Goal: Task Accomplishment & Management: Use online tool/utility

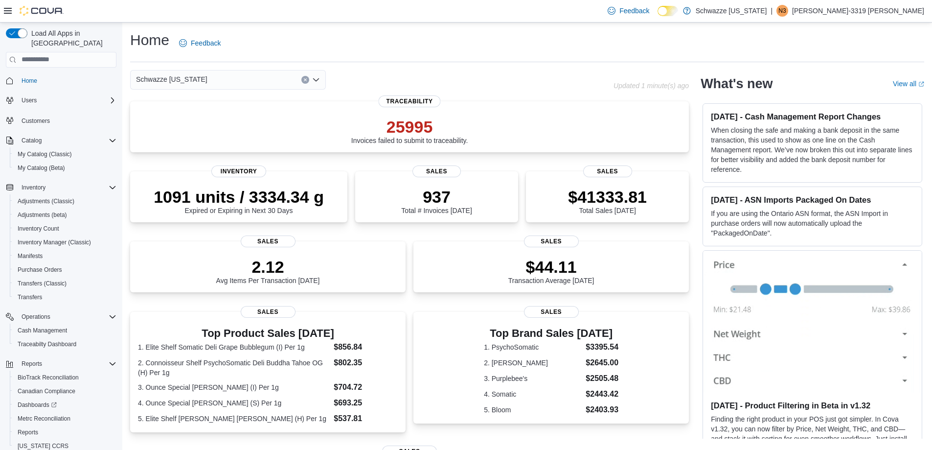
click at [333, 66] on div "Home Feedback Schwazze New Mexico Updated 1 minute(s) ago 25995 Invoices failed…" at bounding box center [527, 343] width 810 height 641
click at [48, 426] on div "Reports" at bounding box center [65, 432] width 103 height 12
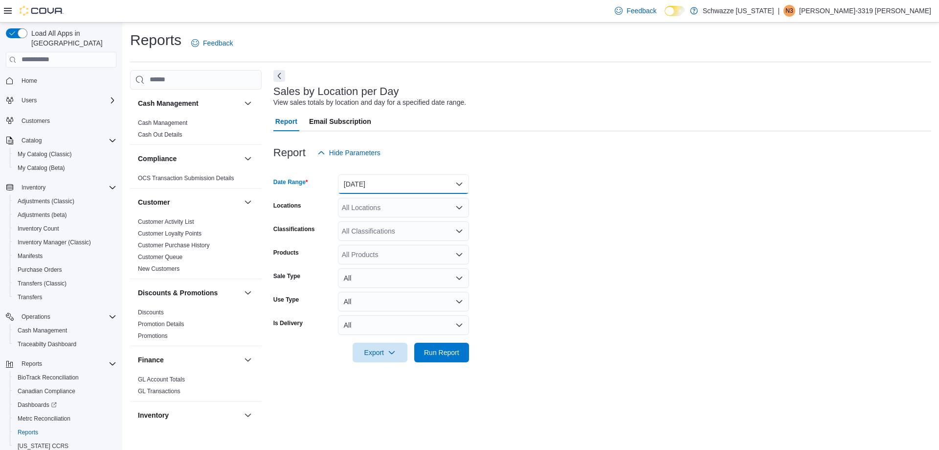
click at [448, 183] on button "Yesterday" at bounding box center [403, 184] width 131 height 20
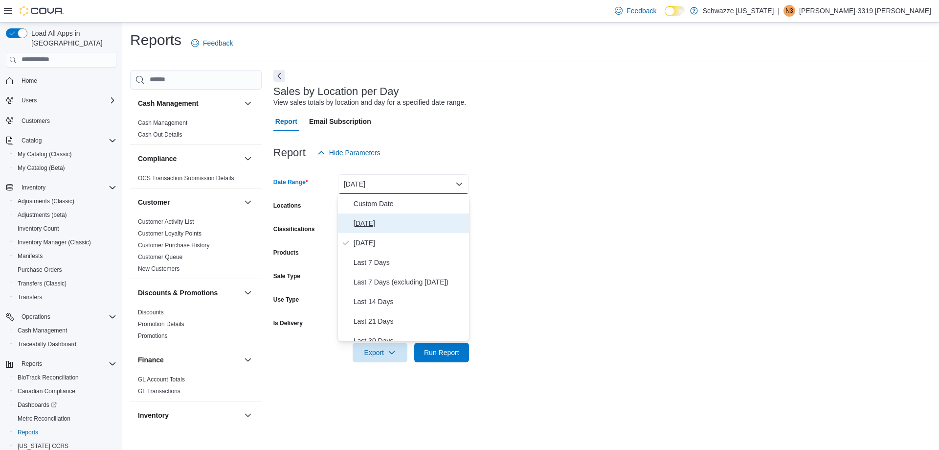
click at [433, 215] on button "Today" at bounding box center [403, 223] width 131 height 20
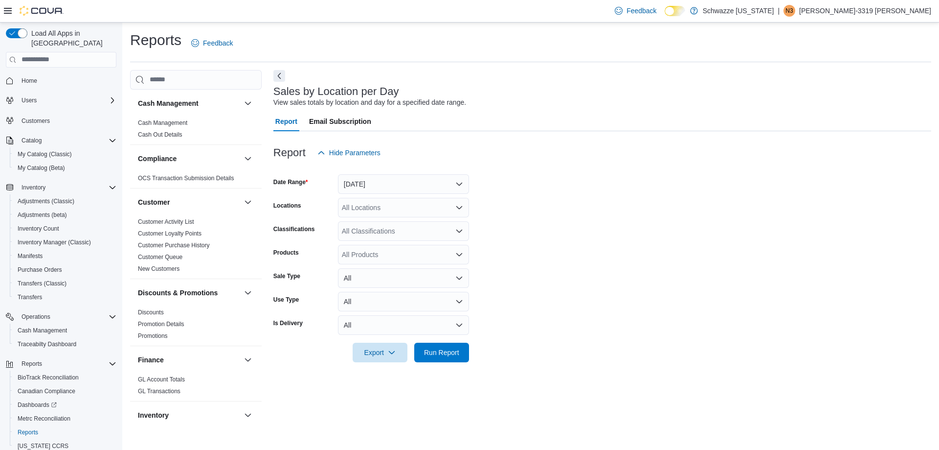
click at [598, 221] on form "Date Range Today Locations All Locations Classifications All Classifications Pr…" at bounding box center [602, 262] width 658 height 200
click at [447, 214] on div "All Locations" at bounding box center [403, 208] width 131 height 20
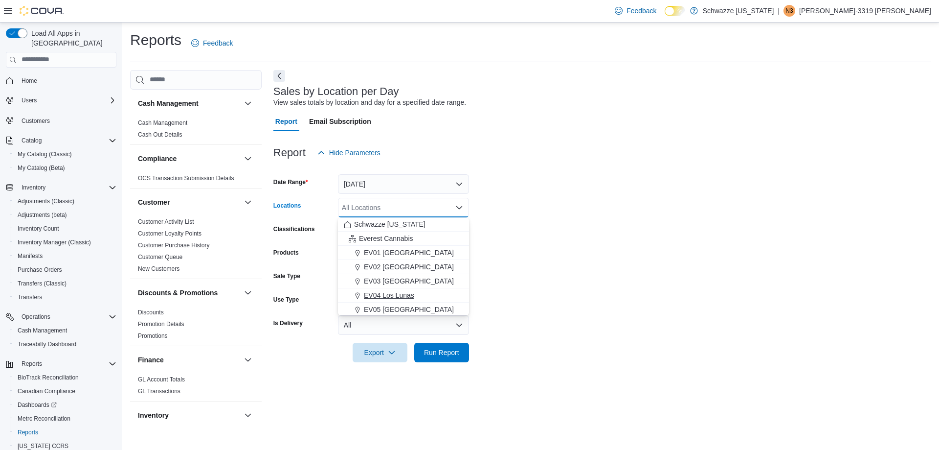
click at [425, 294] on div "EV04 Los Lunas" at bounding box center [403, 295] width 119 height 10
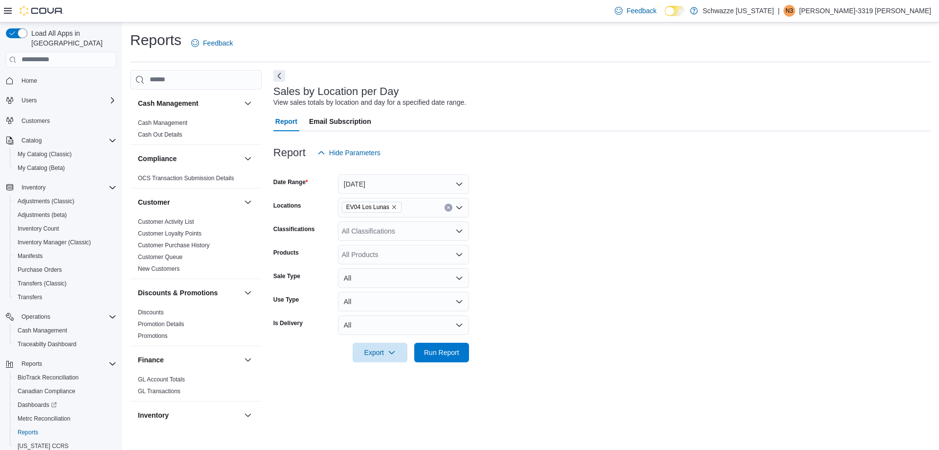
click at [632, 279] on form "Date Range Today Locations EV04 Los Lunas Classifications All Classifications P…" at bounding box center [602, 262] width 658 height 200
click at [467, 356] on button "Run Report" at bounding box center [441, 352] width 55 height 20
click at [715, 200] on form "Date Range Today Locations EV04 Los Lunas Classifications All Classifications P…" at bounding box center [598, 262] width 651 height 200
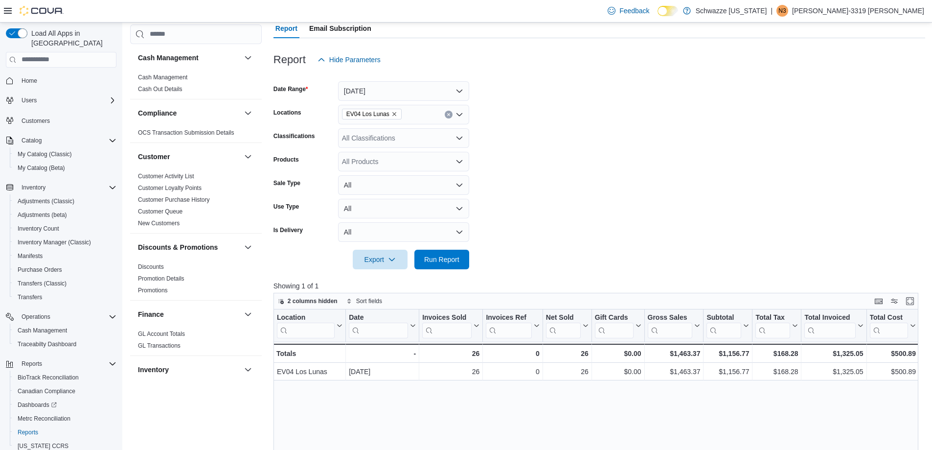
scroll to position [245, 0]
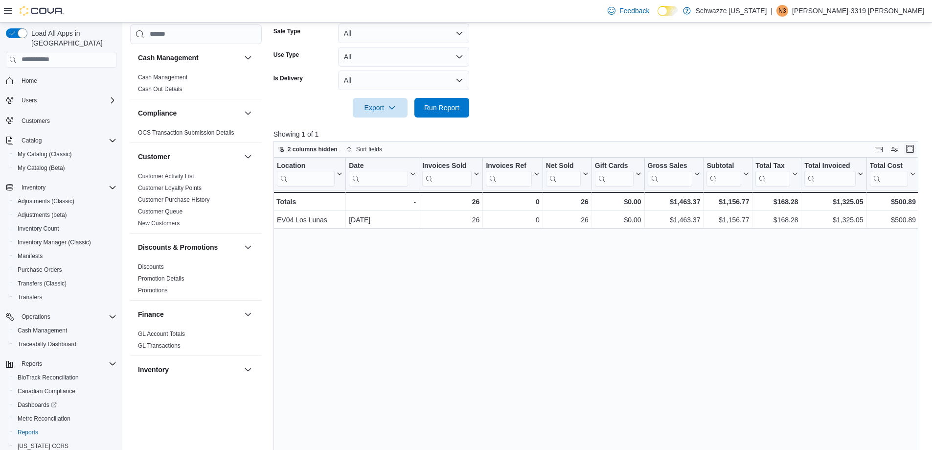
click at [916, 152] on button "Enter fullscreen" at bounding box center [910, 149] width 12 height 12
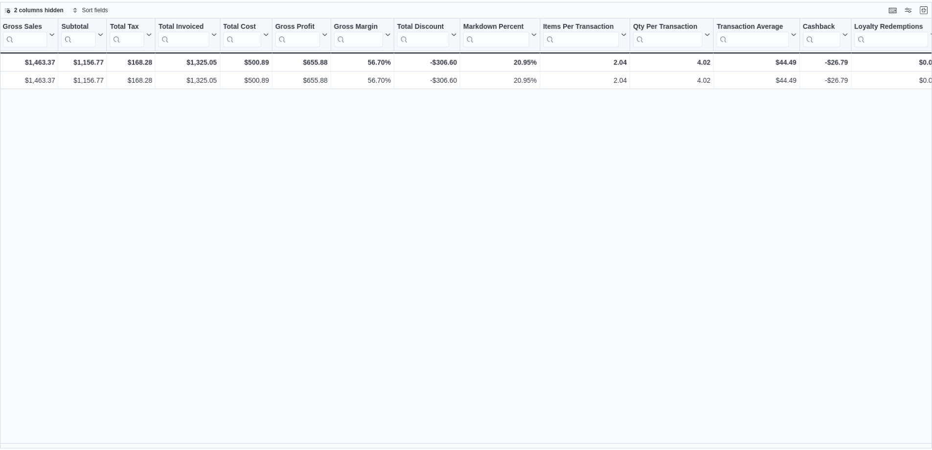
scroll to position [0, 372]
click at [745, 317] on div "Location Click to view column header actions Date Click to view column header a…" at bounding box center [469, 233] width 939 height 433
click at [929, 6] on button "Exit fullscreen" at bounding box center [931, 8] width 12 height 12
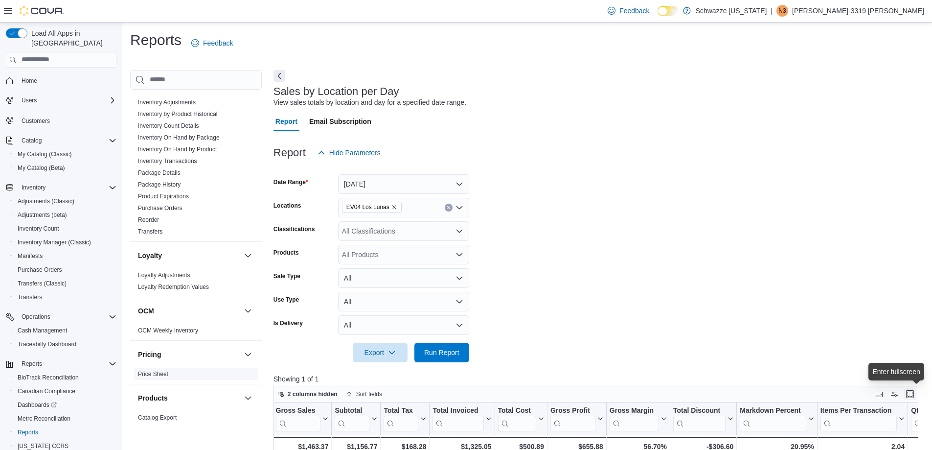
scroll to position [440, 0]
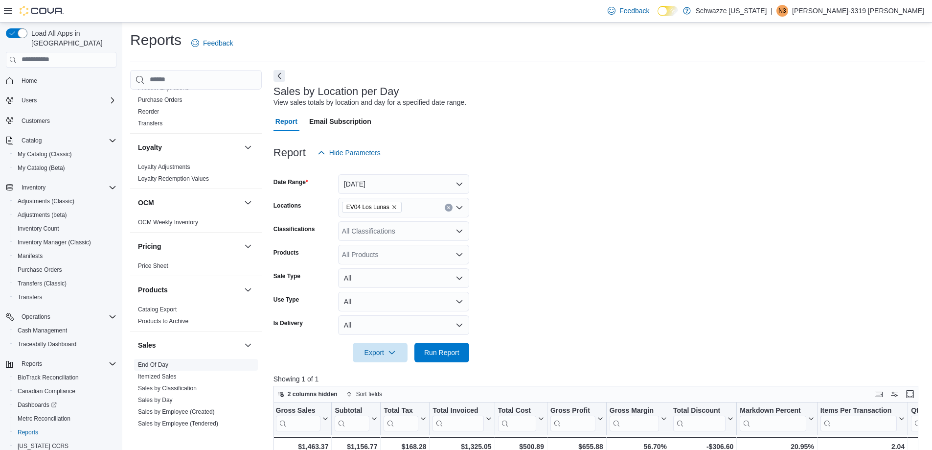
click at [162, 363] on link "End Of Day" at bounding box center [153, 364] width 30 height 7
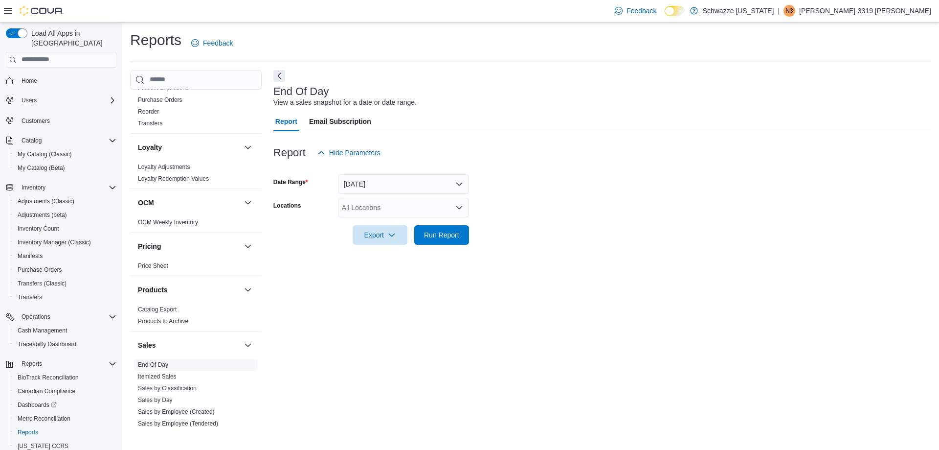
click at [426, 212] on div "All Locations" at bounding box center [403, 208] width 131 height 20
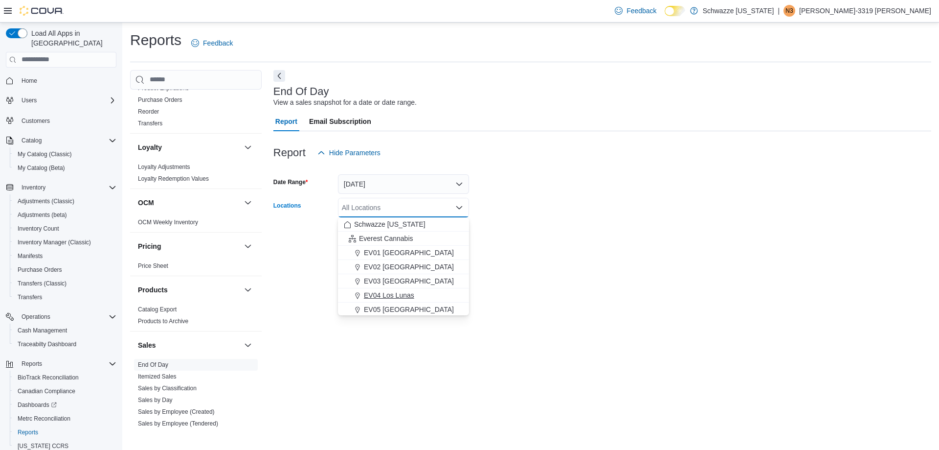
click at [411, 296] on span "EV04 Los Lunas" at bounding box center [389, 295] width 50 height 10
click at [532, 247] on div at bounding box center [602, 251] width 658 height 12
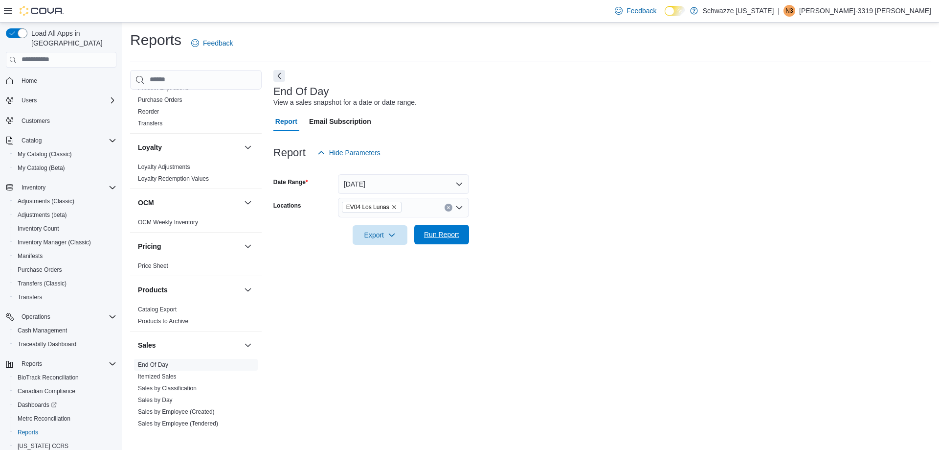
click at [435, 232] on span "Run Report" at bounding box center [441, 234] width 35 height 10
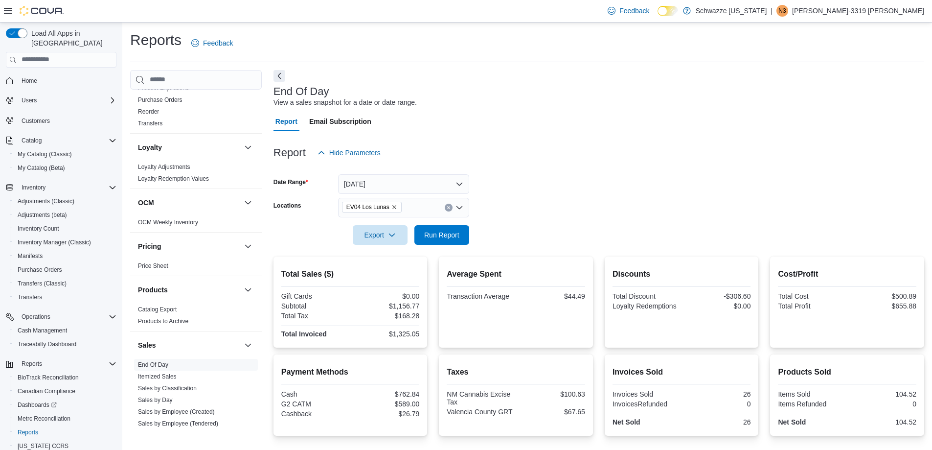
click at [531, 207] on form "Date Range Today Locations EV04 Los Lunas Export Run Report" at bounding box center [598, 203] width 651 height 82
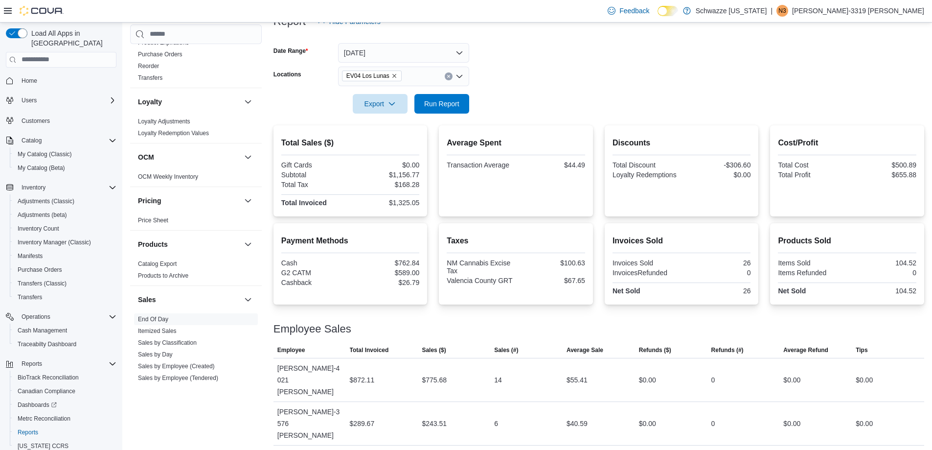
click at [610, 99] on form "Date Range Today Locations EV04 Los Lunas Export Run Report" at bounding box center [598, 72] width 651 height 82
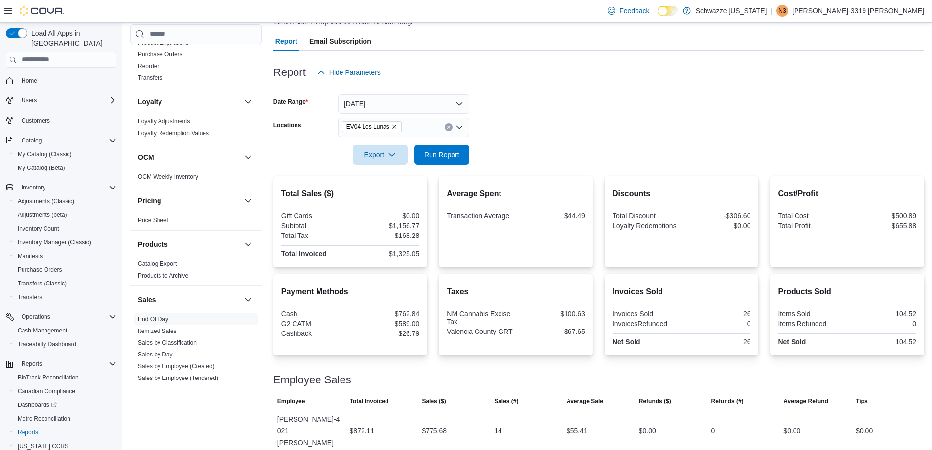
scroll to position [33, 0]
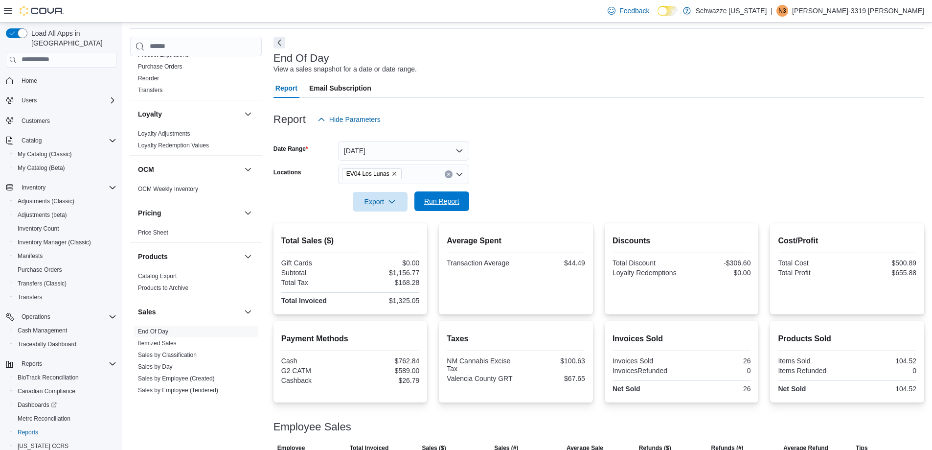
click at [464, 201] on button "Run Report" at bounding box center [441, 201] width 55 height 20
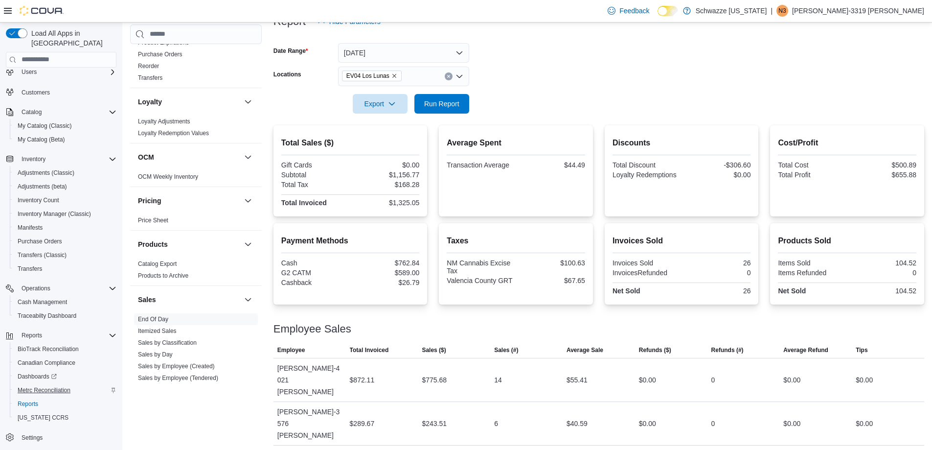
scroll to position [0, 0]
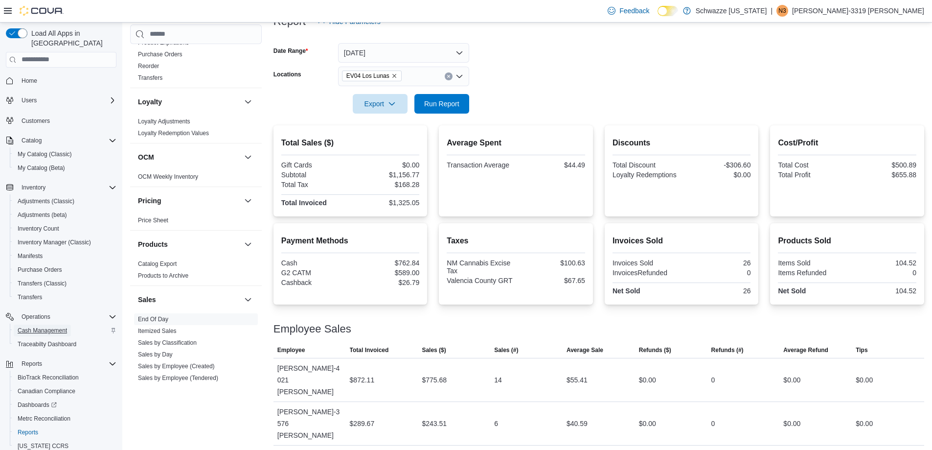
click at [42, 326] on span "Cash Management" at bounding box center [42, 330] width 49 height 8
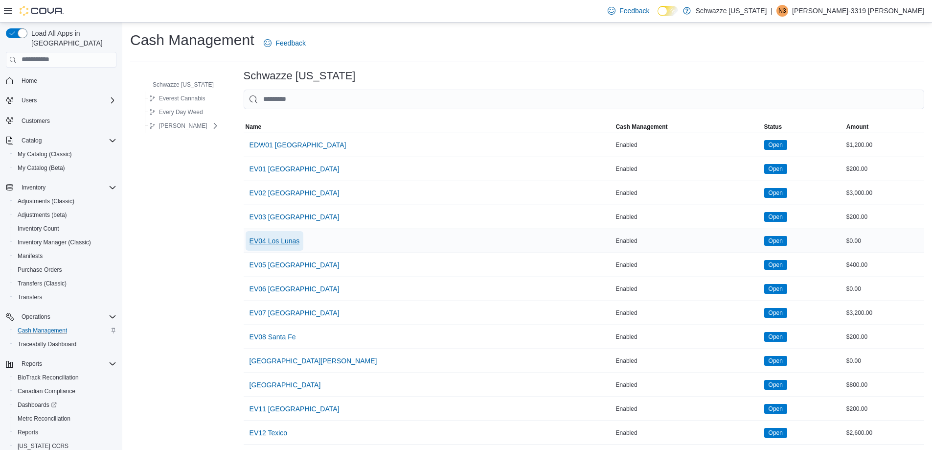
click at [292, 243] on span "EV04 Los Lunas" at bounding box center [275, 241] width 50 height 10
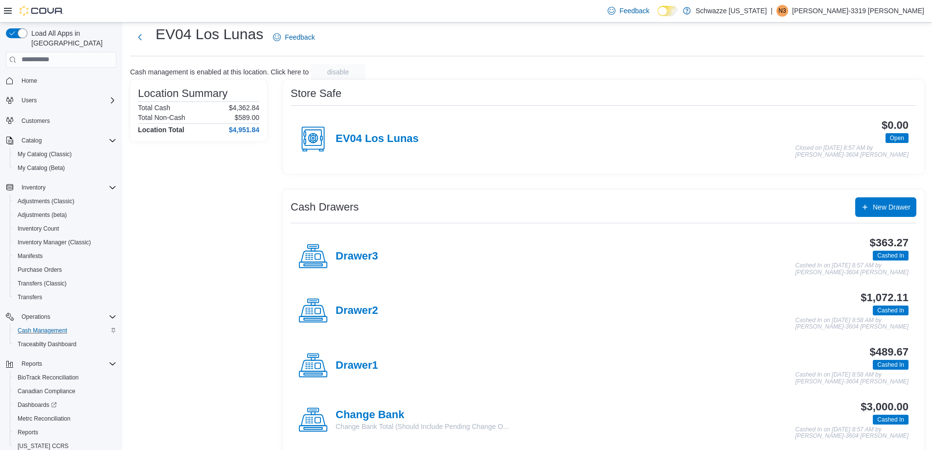
scroll to position [37, 0]
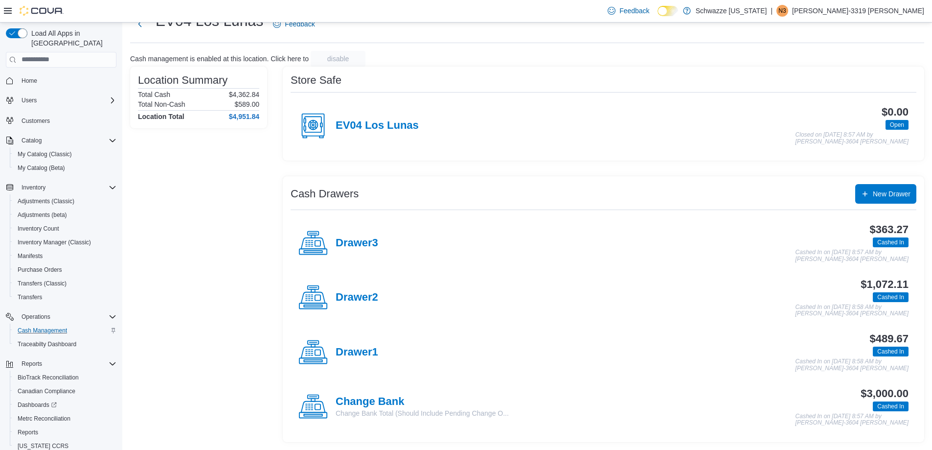
click at [190, 371] on div "Location Summary Total Cash $4,362.84 Total Non-Cash $589.00 Location Total $4,…" at bounding box center [198, 254] width 137 height 375
click at [236, 331] on div "Location Summary Total Cash $4,362.84 Total Non-Cash $589.00 Location Total $4,…" at bounding box center [198, 254] width 137 height 375
click at [201, 302] on div "Location Summary Total Cash $4,362.84 Total Non-Cash $589.00 Location Total $4,…" at bounding box center [198, 254] width 137 height 375
click at [68, 237] on span "Inventory Manager (Classic)" at bounding box center [54, 242] width 73 height 12
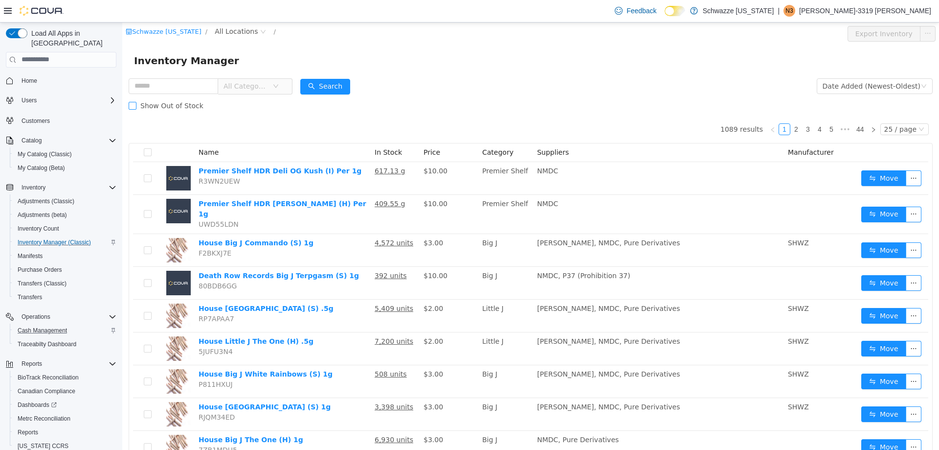
click at [162, 114] on label "Show Out of Stock" at bounding box center [168, 105] width 79 height 20
click at [508, 99] on div "Show Out of Stock" at bounding box center [531, 105] width 804 height 20
click at [235, 34] on span "All Locations" at bounding box center [236, 30] width 43 height 11
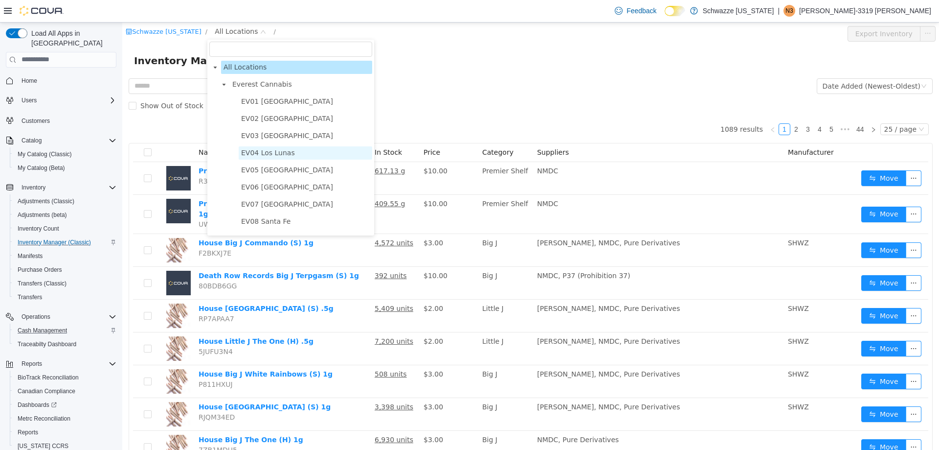
click at [275, 149] on span "EV04 Los Lunas" at bounding box center [268, 152] width 54 height 8
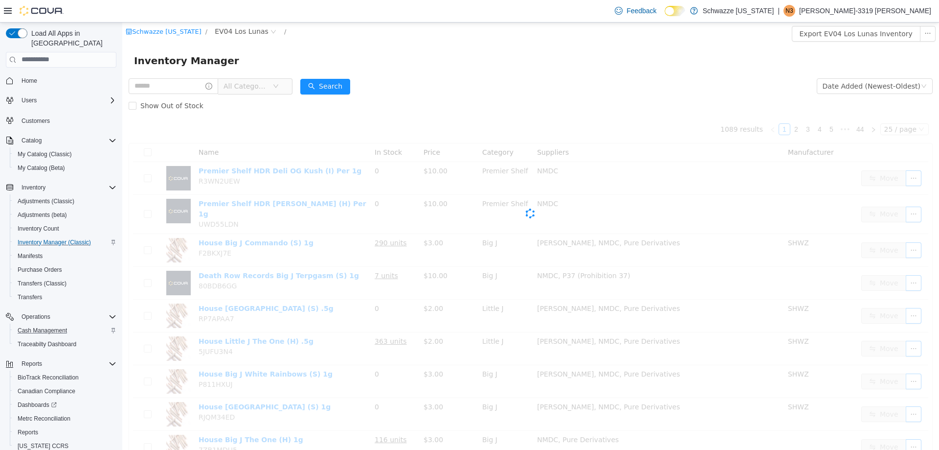
click at [461, 52] on div "Inventory Manager" at bounding box center [531, 60] width 794 height 16
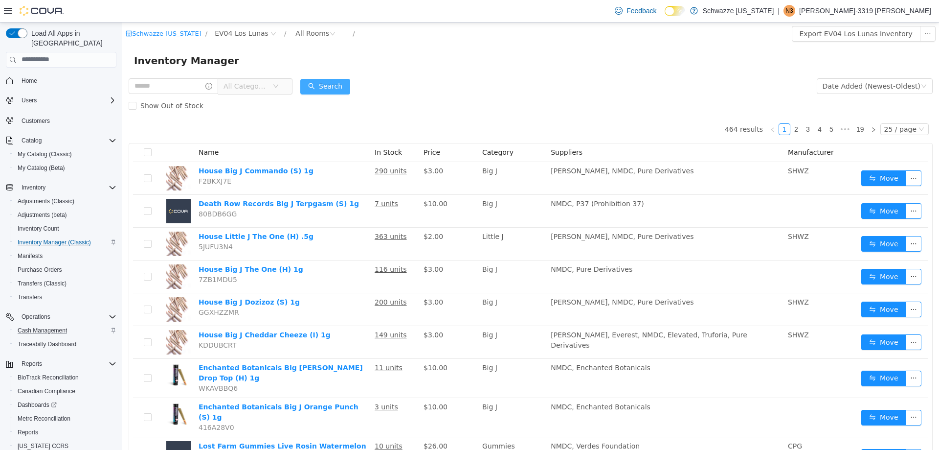
click at [329, 88] on button "Search" at bounding box center [325, 86] width 50 height 16
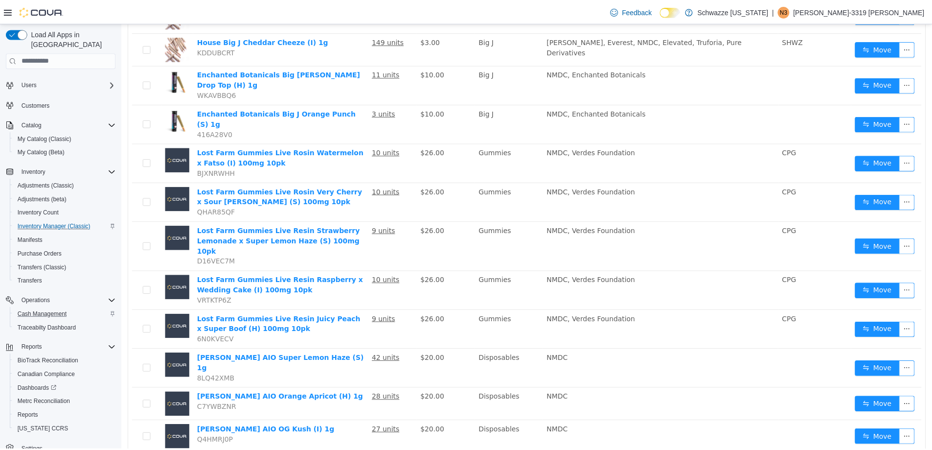
scroll to position [28, 0]
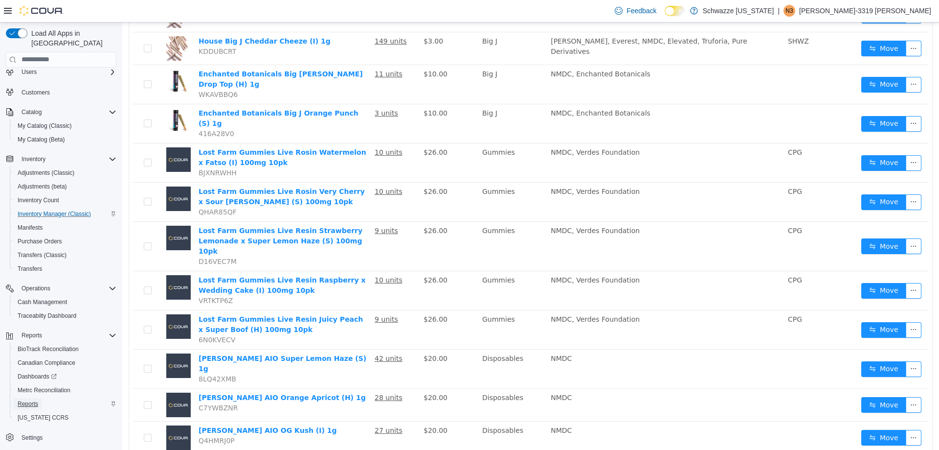
click at [24, 400] on span "Reports" at bounding box center [28, 404] width 21 height 8
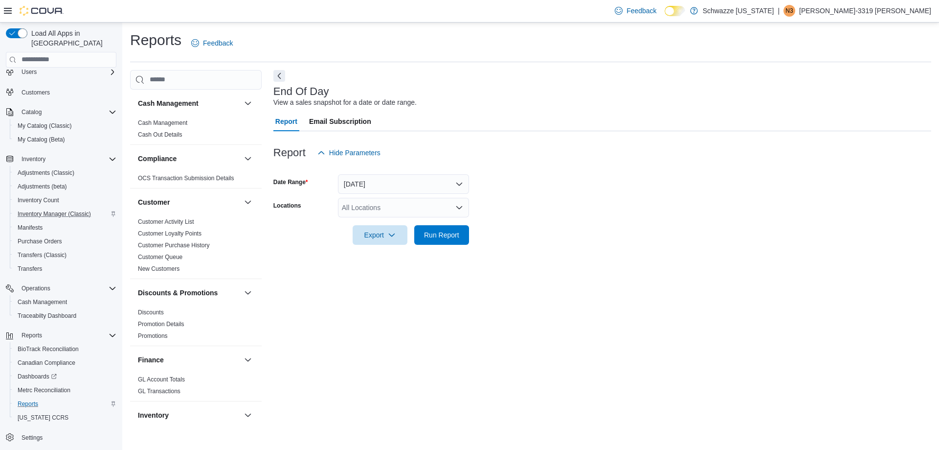
click at [393, 205] on div "All Locations" at bounding box center [403, 208] width 131 height 20
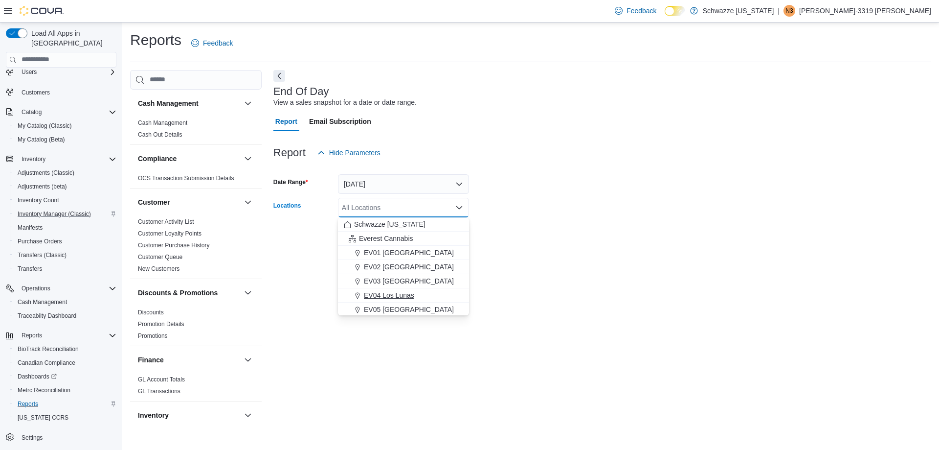
click at [391, 296] on span "EV04 Los Lunas" at bounding box center [389, 295] width 50 height 10
click at [644, 225] on div at bounding box center [602, 221] width 658 height 8
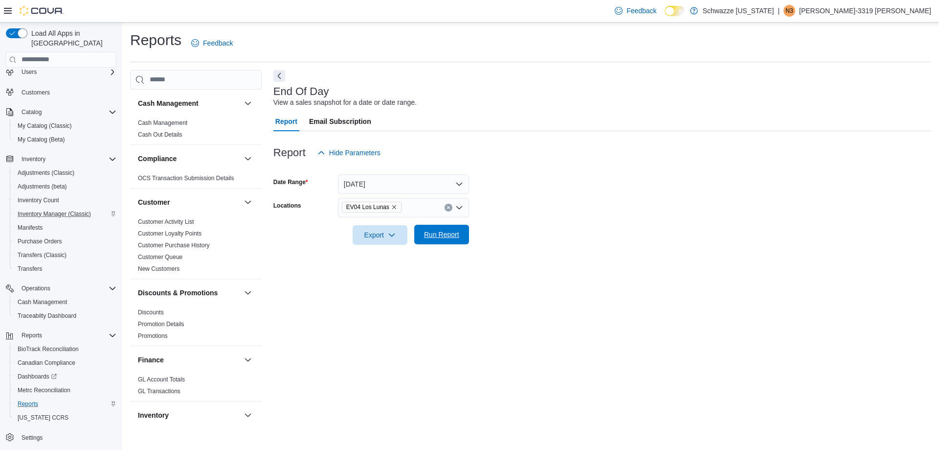
click at [436, 229] on span "Run Report" at bounding box center [441, 235] width 43 height 20
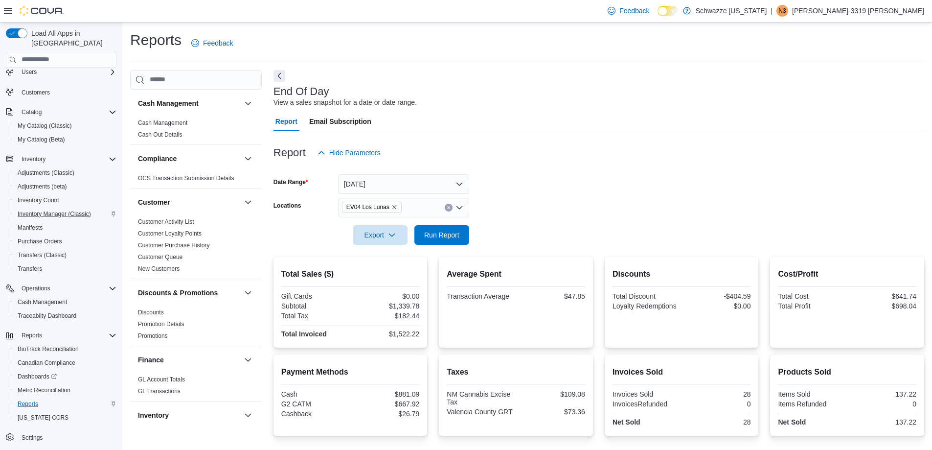
click at [565, 193] on form "Date Range Today Locations EV04 Los Lunas Export Run Report" at bounding box center [598, 203] width 651 height 82
click at [544, 87] on div "End Of Day View a sales snapshot for a date or date range." at bounding box center [596, 97] width 646 height 22
click at [449, 238] on span "Run Report" at bounding box center [441, 234] width 35 height 10
click at [437, 240] on span "Run Report" at bounding box center [441, 235] width 43 height 20
